Goal: Book appointment/travel/reservation

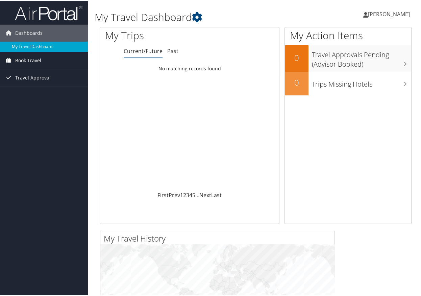
click at [32, 61] on span "Book Travel" at bounding box center [28, 59] width 26 height 17
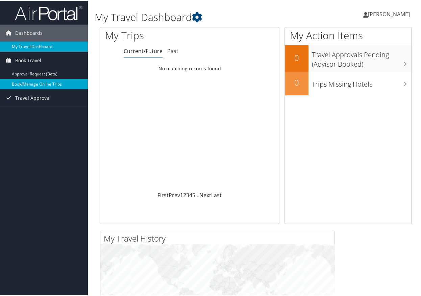
click at [53, 84] on link "Book/Manage Online Trips" at bounding box center [44, 83] width 88 height 10
